Goal: Task Accomplishment & Management: Use online tool/utility

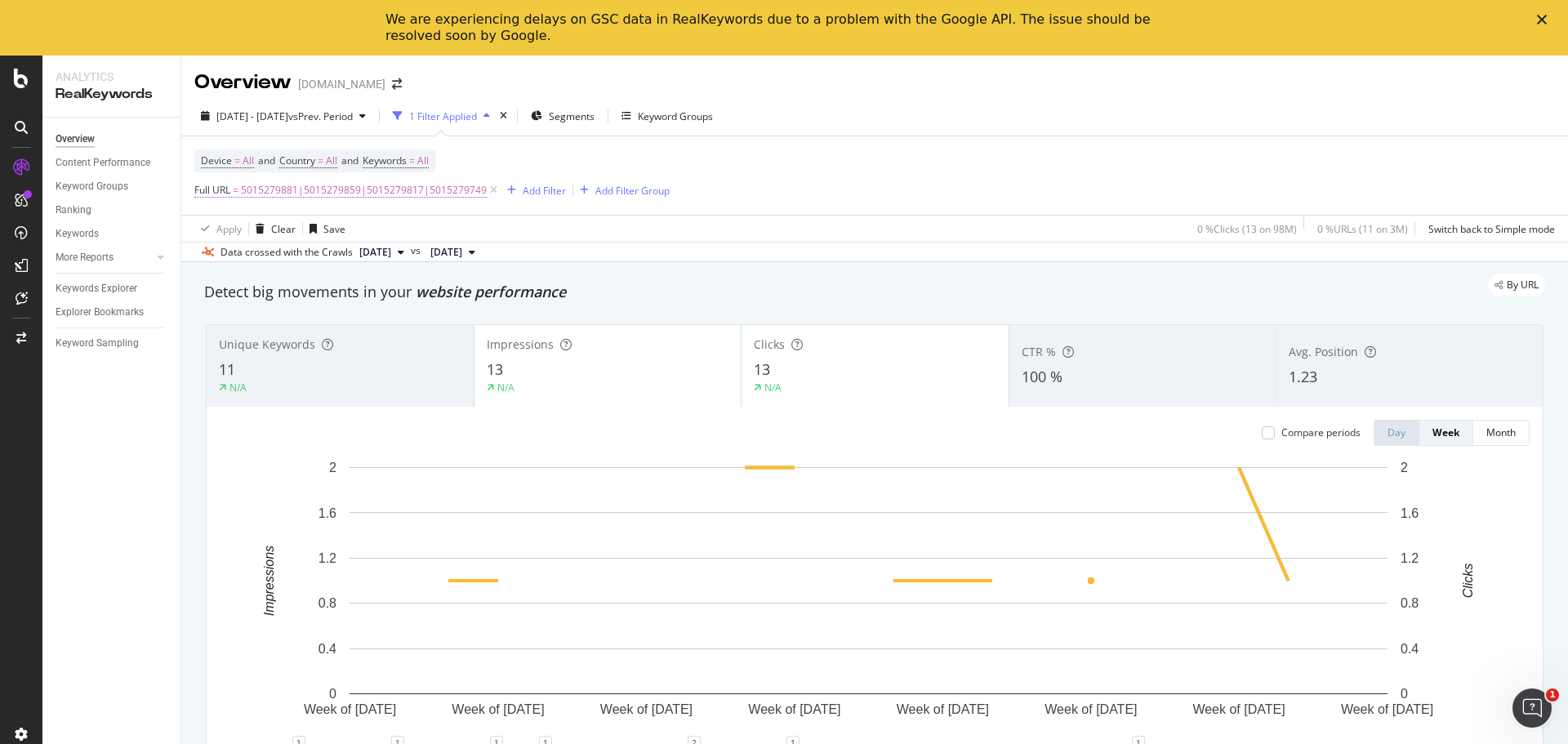
click at [463, 186] on span "5015279881|5015279859|5015279817|5015279749" at bounding box center [364, 190] width 246 height 23
click at [374, 255] on icon at bounding box center [376, 257] width 9 height 12
click at [316, 253] on input "text" at bounding box center [298, 257] width 178 height 26
click at [213, 261] on input "|491316|491315|491349" at bounding box center [286, 257] width 154 height 26
type input "491314|491316|491315|491349"
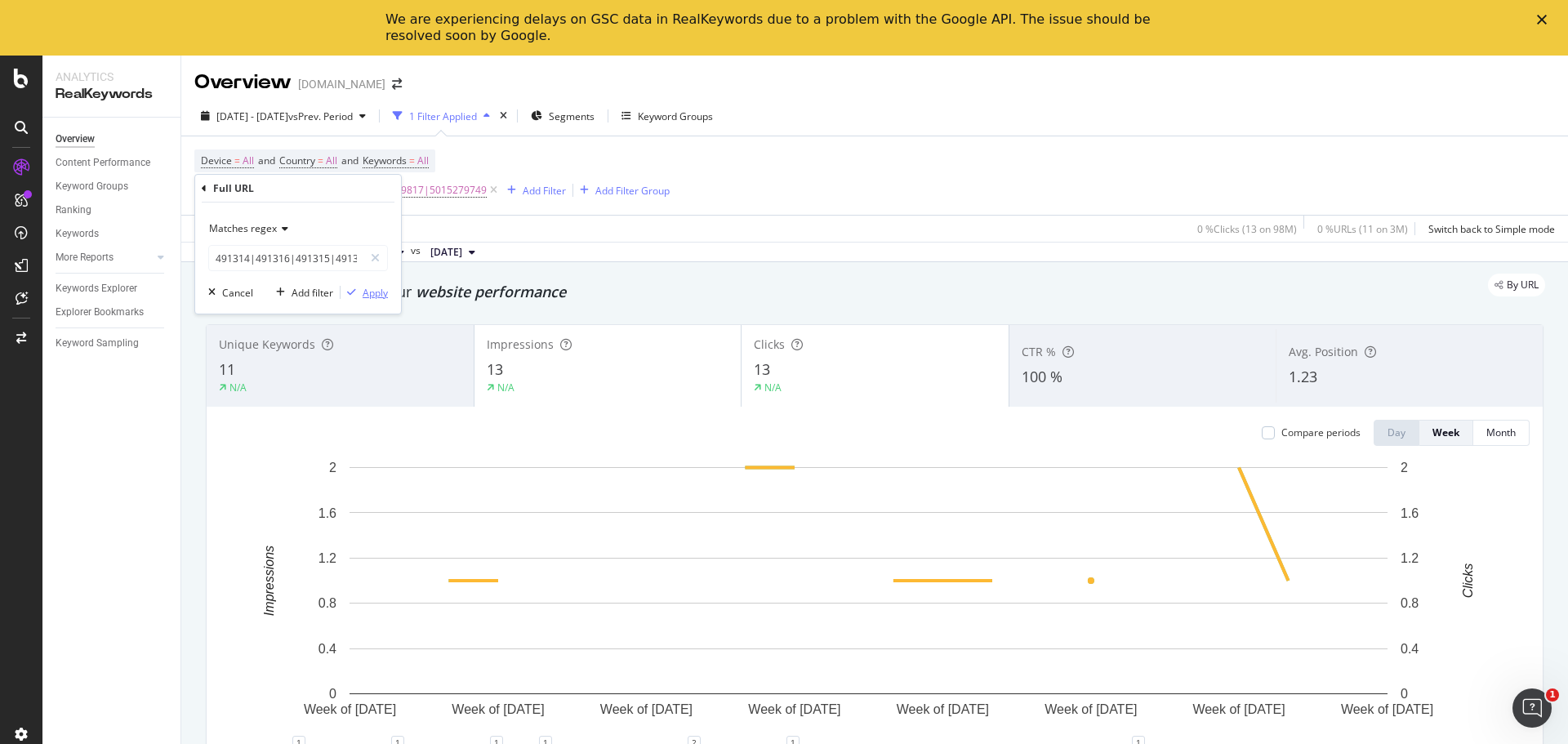
click at [372, 298] on div "Apply" at bounding box center [375, 292] width 25 height 13
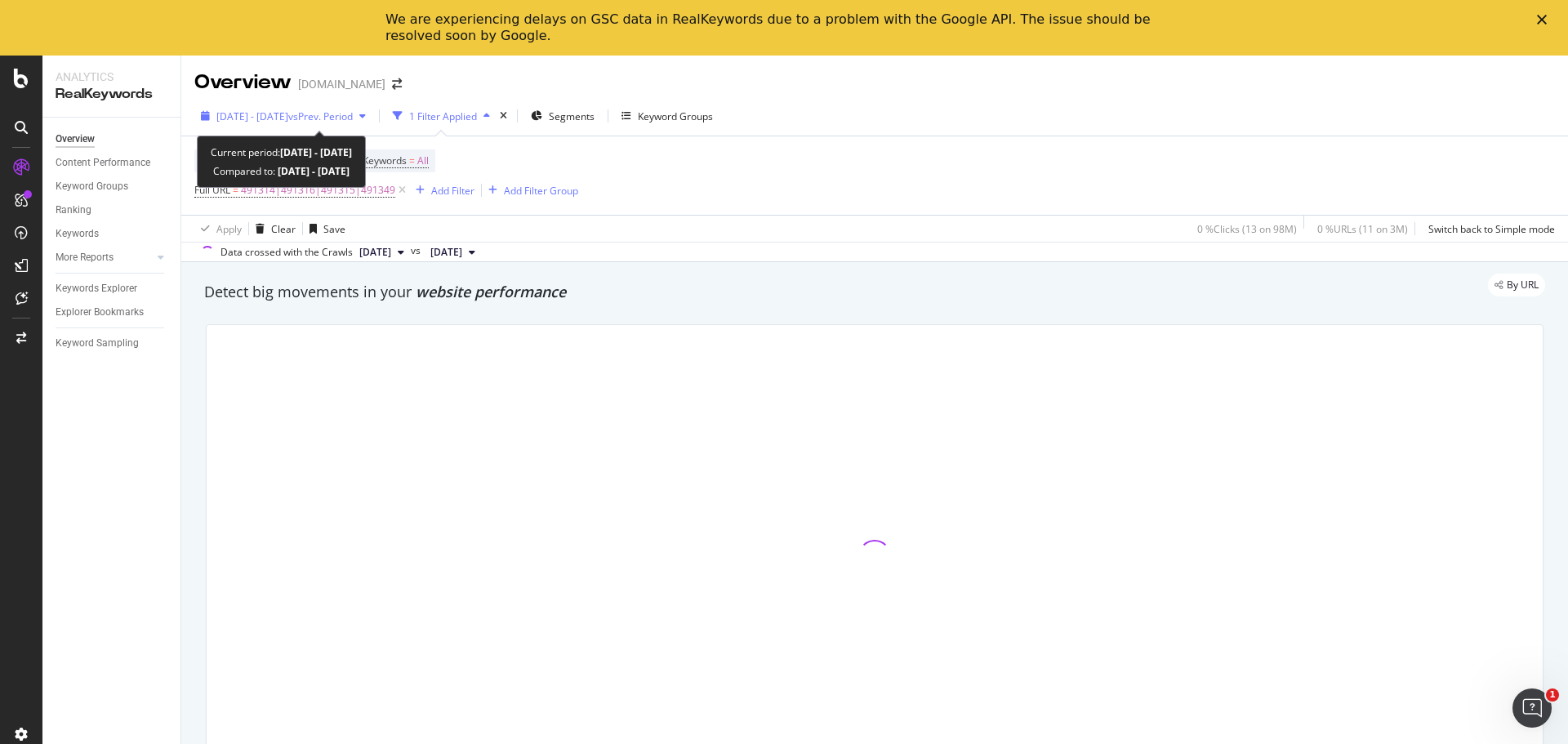
click at [353, 117] on span "vs Prev. Period" at bounding box center [321, 116] width 65 height 13
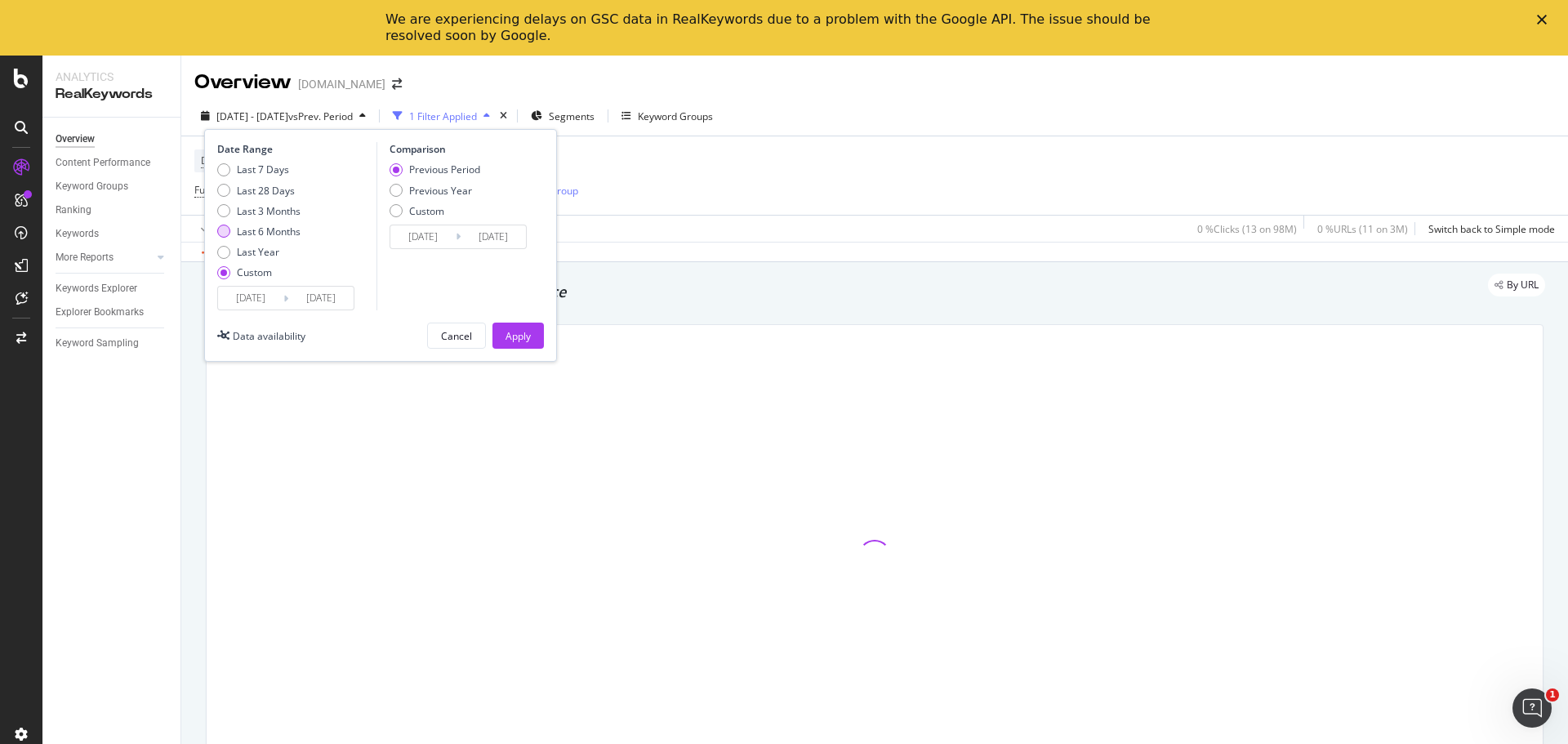
click at [275, 230] on div "Last 6 Months" at bounding box center [268, 231] width 64 height 13
type input "[DATE]"
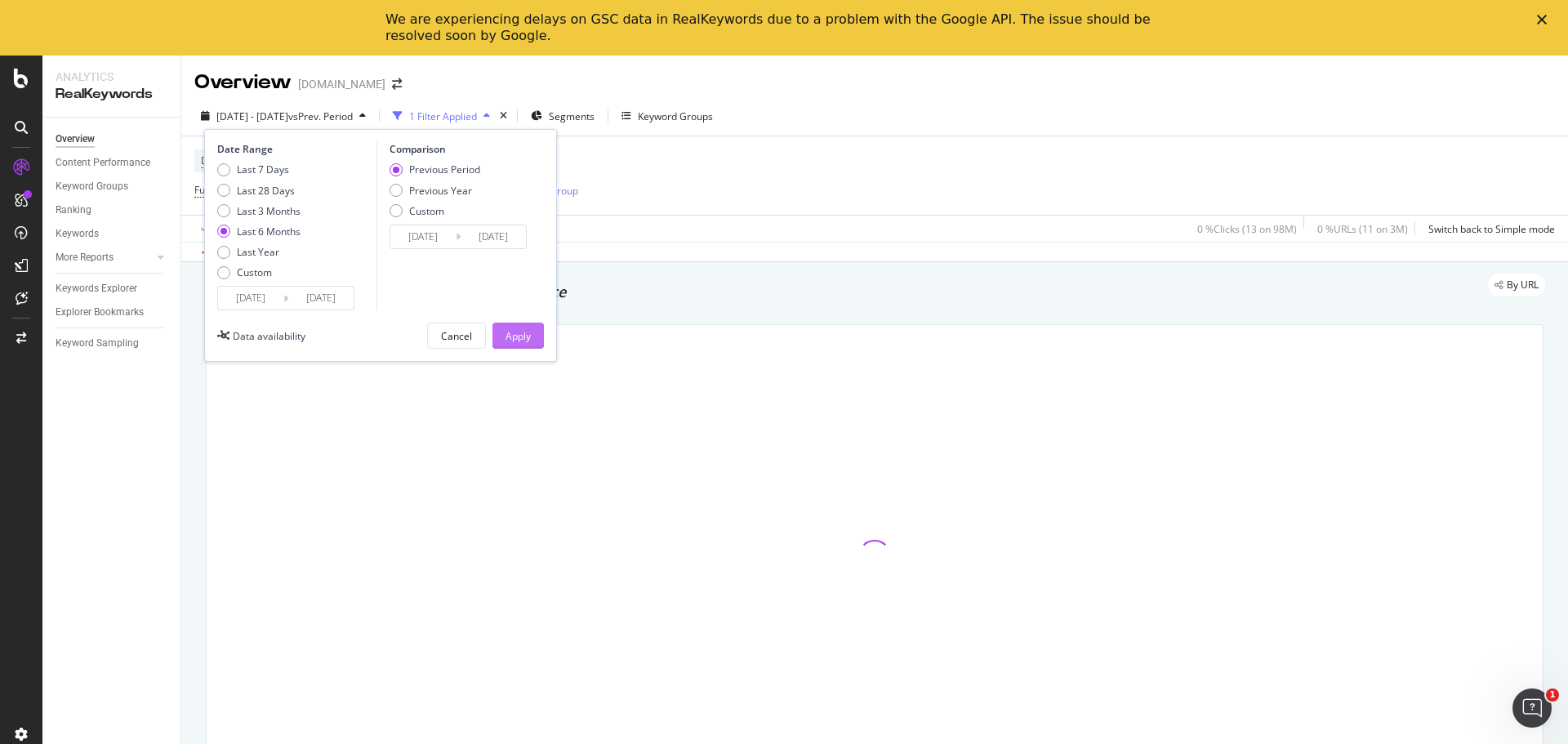
click at [505, 334] on button "Apply" at bounding box center [517, 335] width 51 height 26
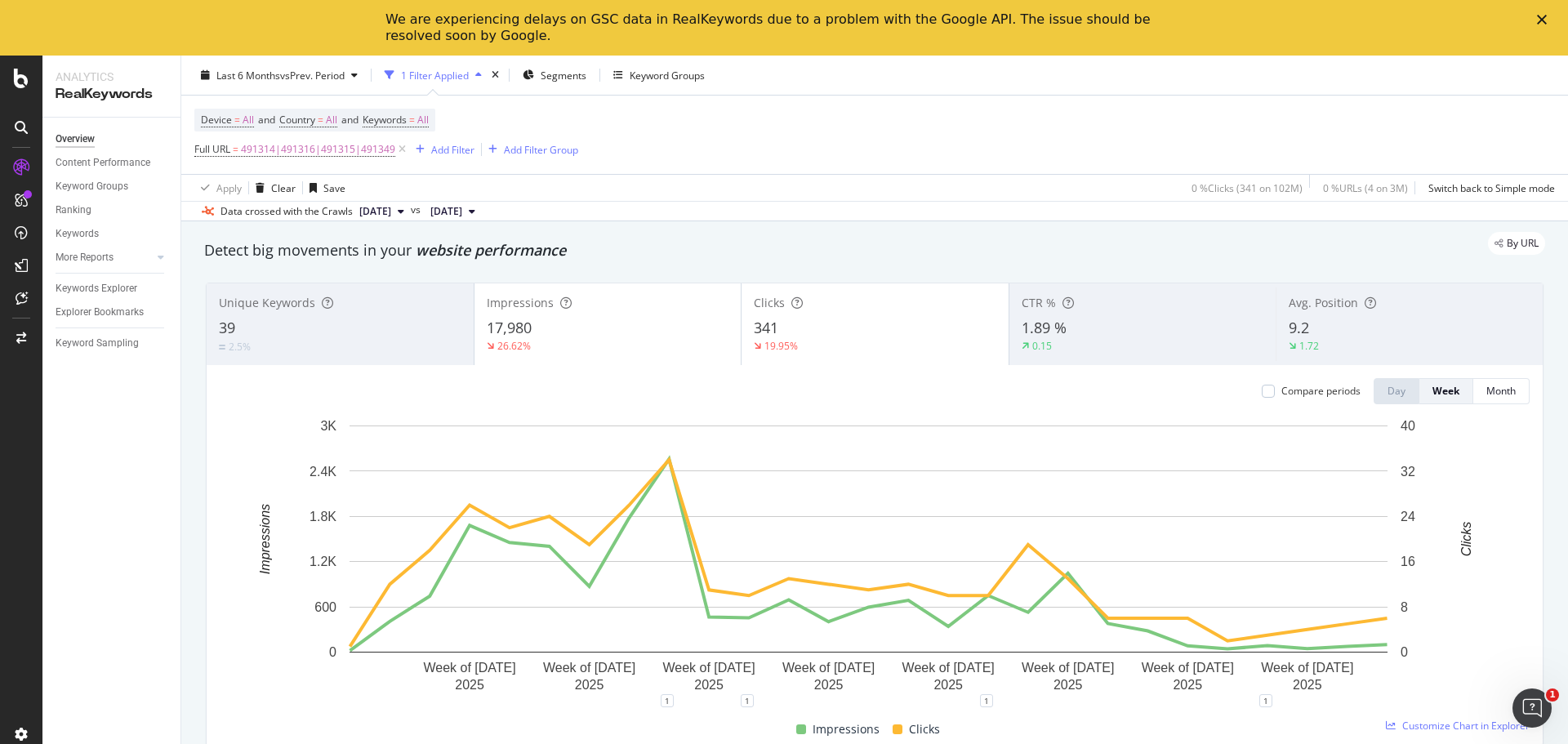
scroll to position [82, 0]
